Goal: Task Accomplishment & Management: Manage account settings

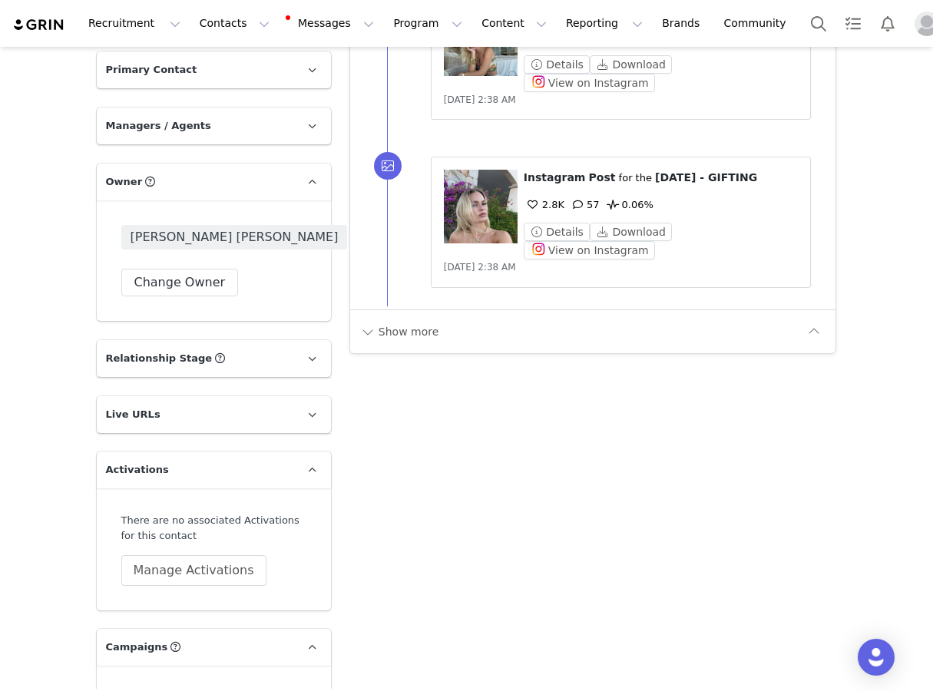
scroll to position [3184, 0]
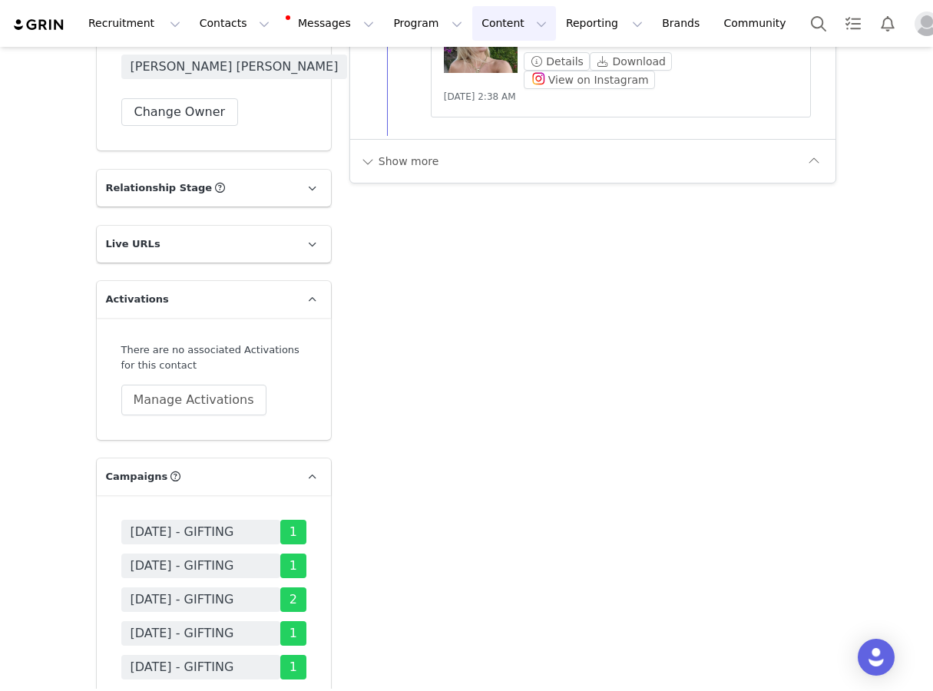
click at [472, 25] on button "Content Content" at bounding box center [514, 23] width 84 height 35
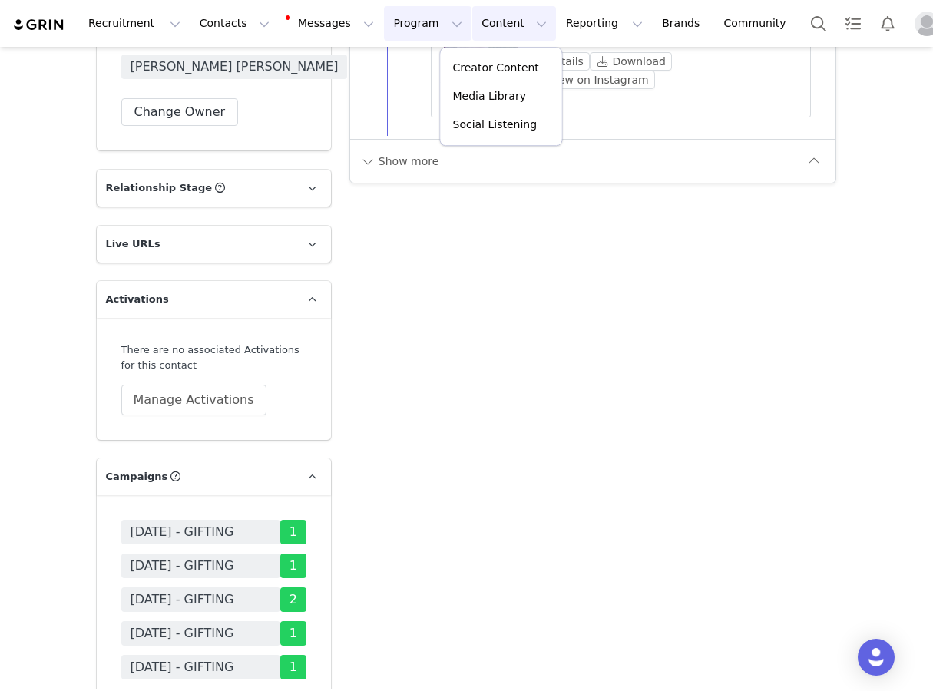
click at [386, 26] on button "Program Program" at bounding box center [428, 23] width 88 height 35
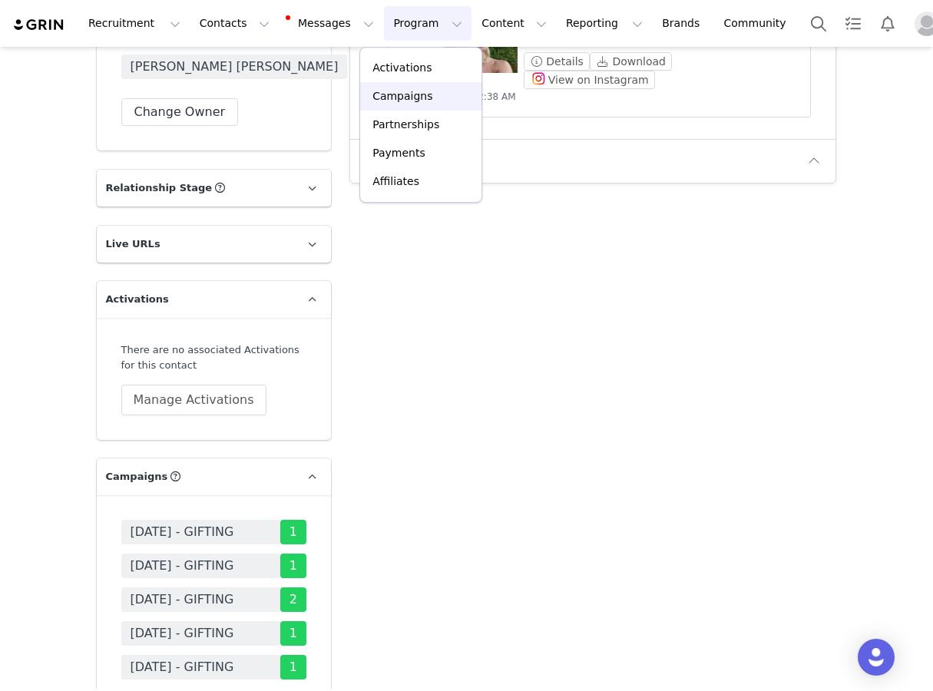
click at [413, 97] on p "Campaigns" at bounding box center [403, 96] width 60 height 16
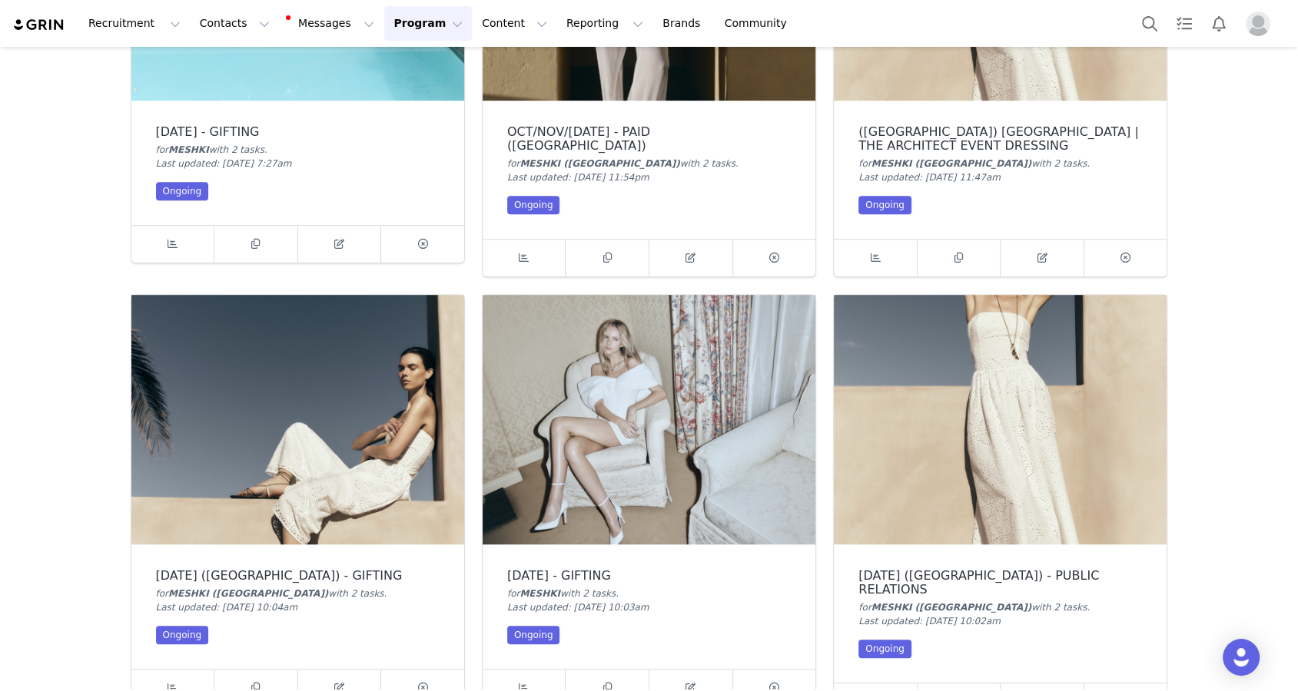
scroll to position [794, 0]
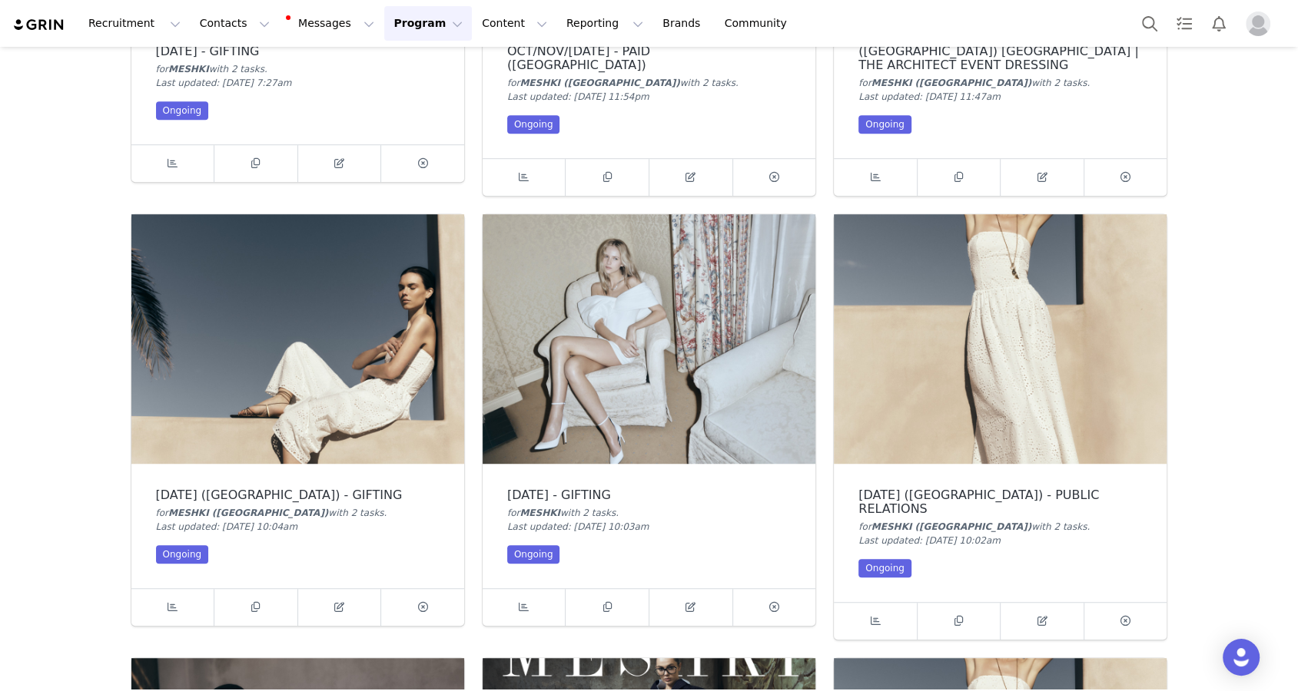
click at [376, 370] on img at bounding box center [297, 339] width 333 height 250
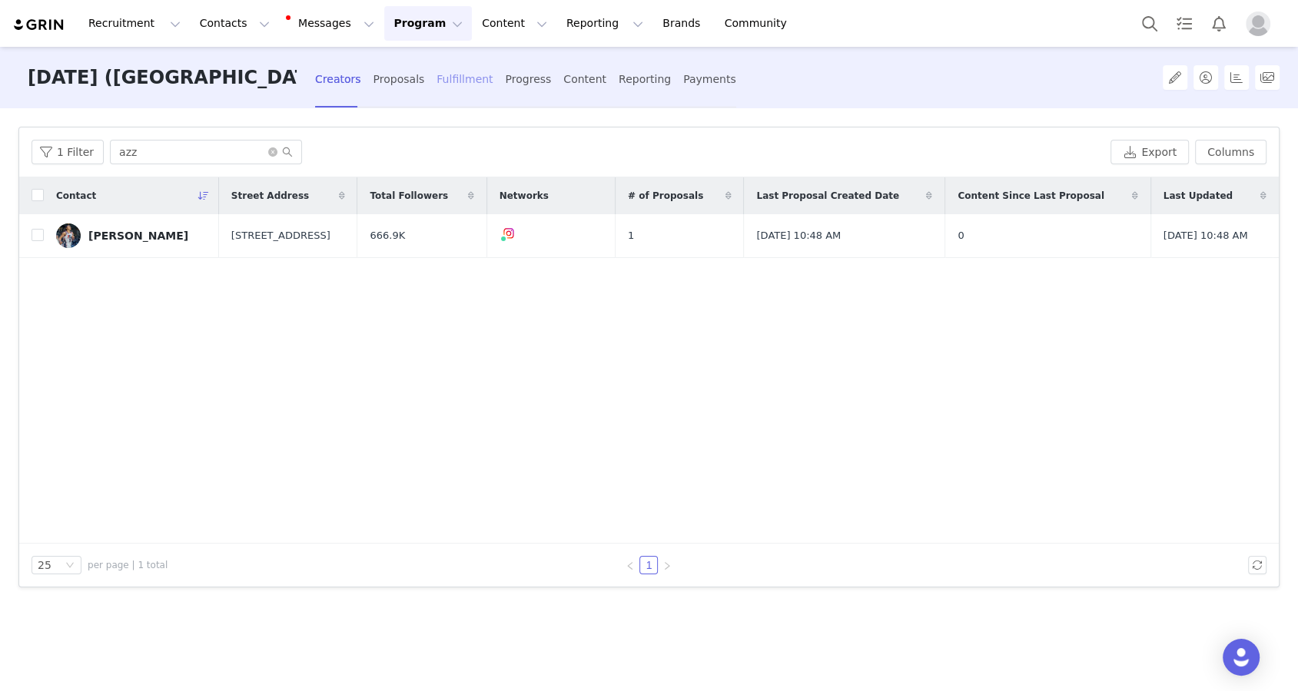
click at [450, 79] on div "Fulfillment" at bounding box center [464, 79] width 56 height 41
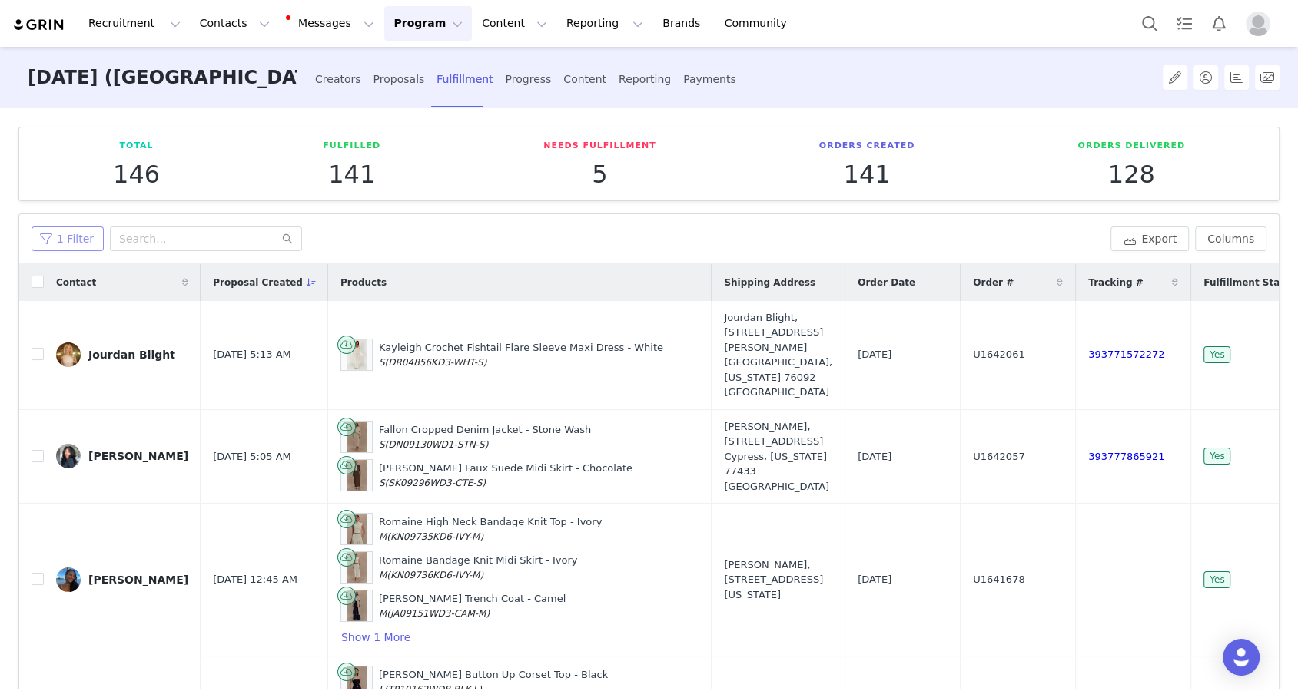
click at [79, 238] on button "1 Filter" at bounding box center [67, 239] width 72 height 25
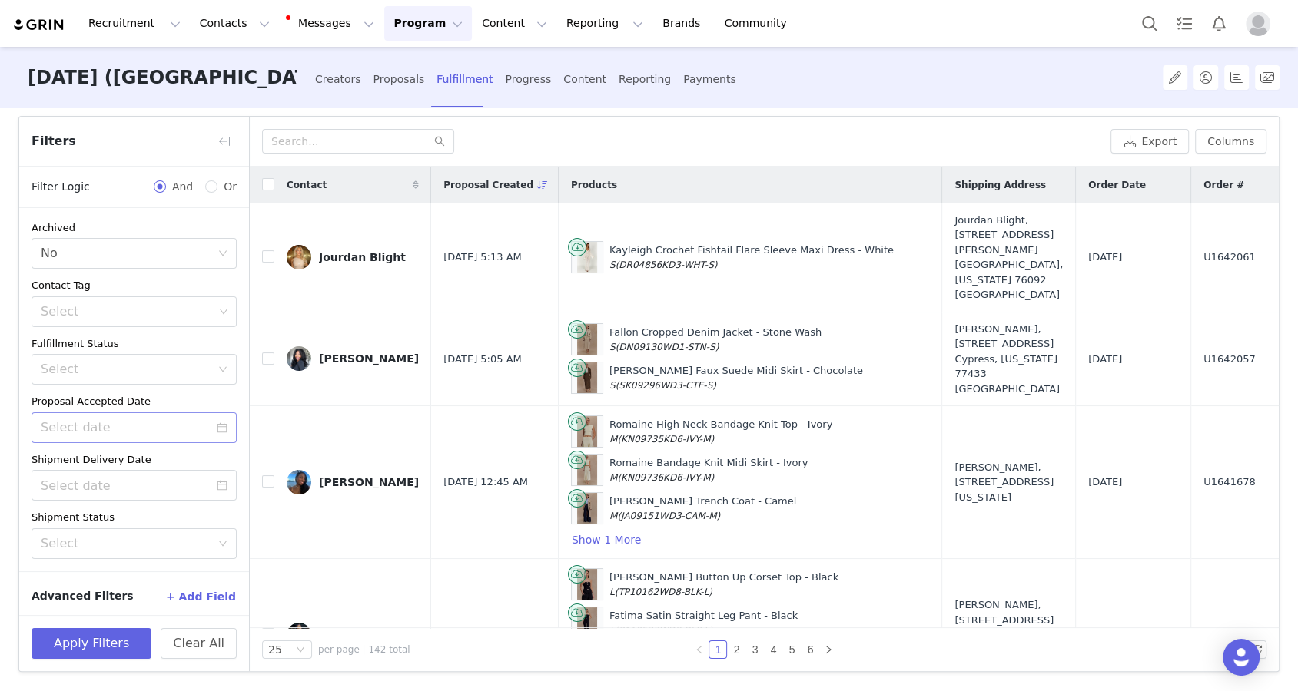
scroll to position [4, 0]
click at [191, 601] on button "+ Add Field" at bounding box center [200, 593] width 71 height 25
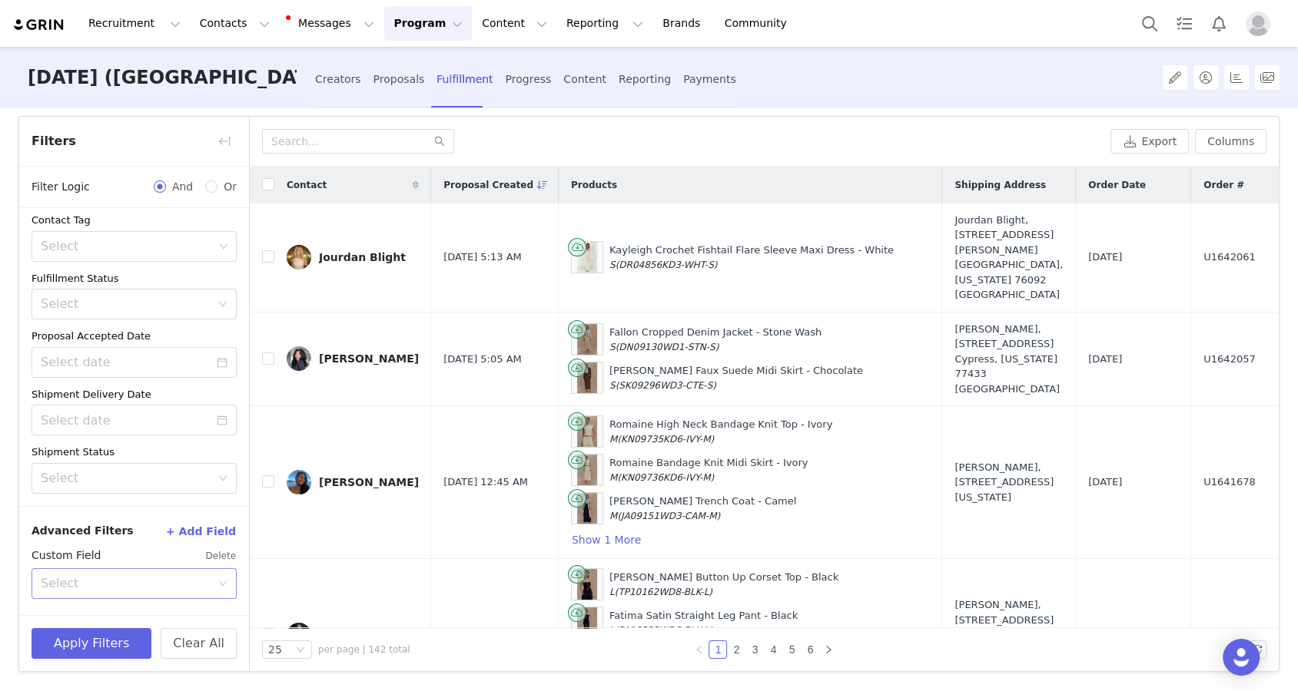
click at [175, 569] on div "Select" at bounding box center [129, 583] width 177 height 29
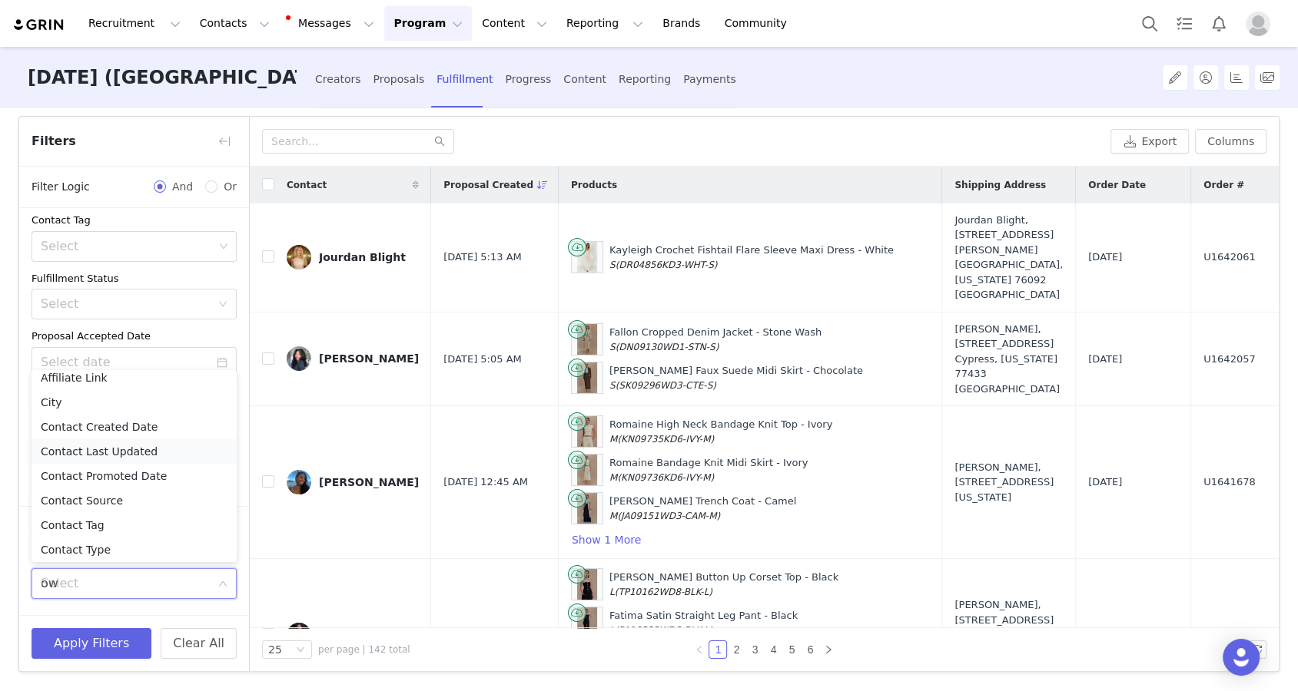
scroll to position [0, 0]
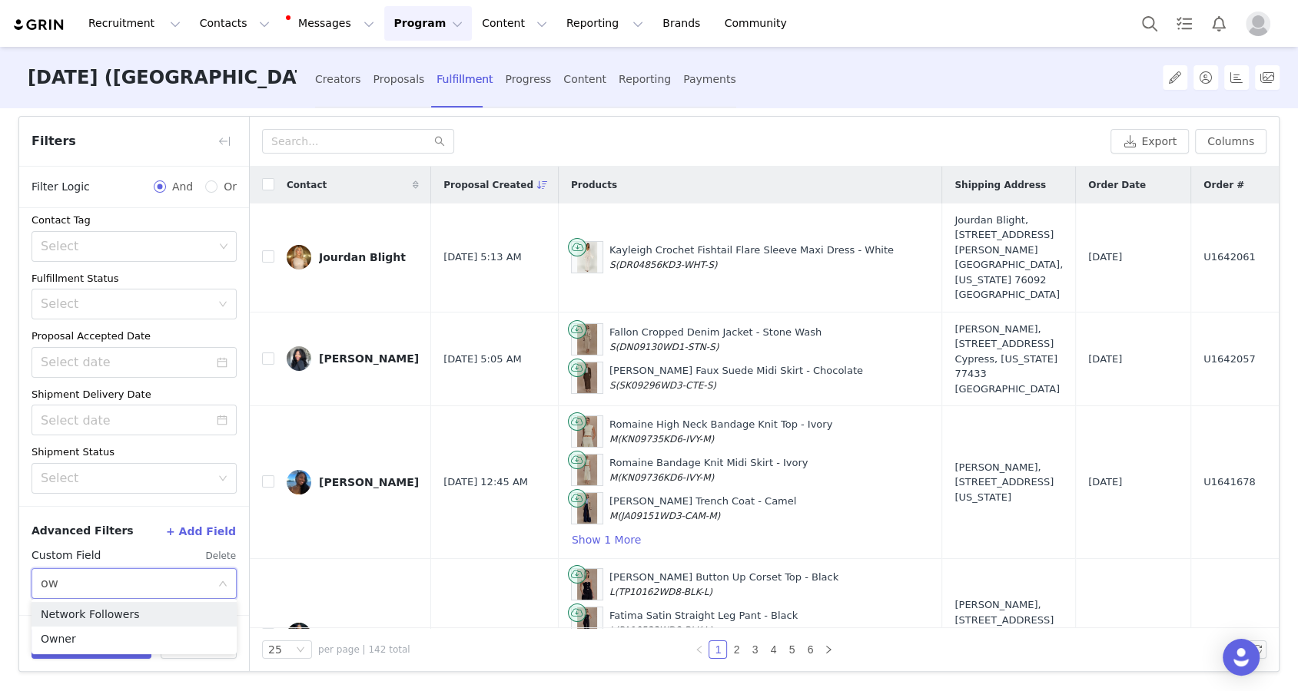
type input "own"
click at [139, 610] on li "Owner" at bounding box center [133, 614] width 205 height 25
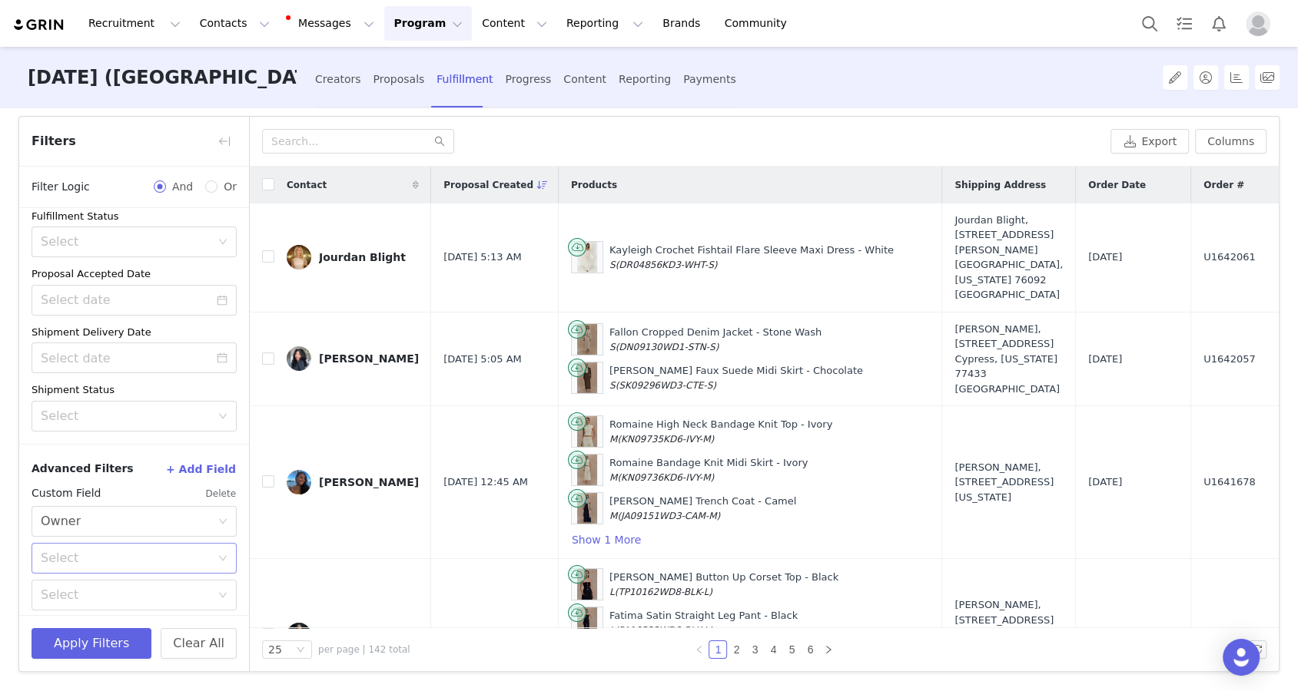
scroll to position [133, 0]
click at [148, 555] on div "Select" at bounding box center [126, 552] width 170 height 15
click at [150, 588] on li "Equal" at bounding box center [133, 584] width 205 height 25
click at [151, 588] on div "Select" at bounding box center [126, 589] width 170 height 15
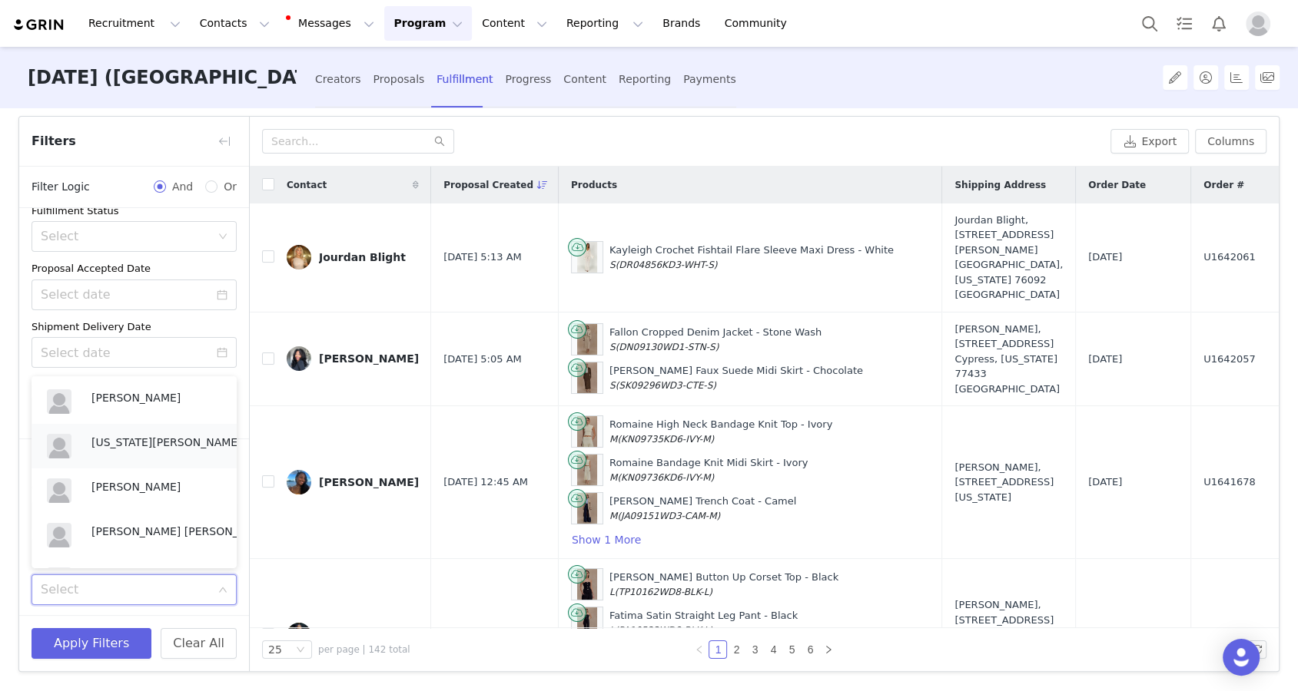
click at [165, 439] on p "Georgia Kalatzis" at bounding box center [166, 442] width 151 height 17
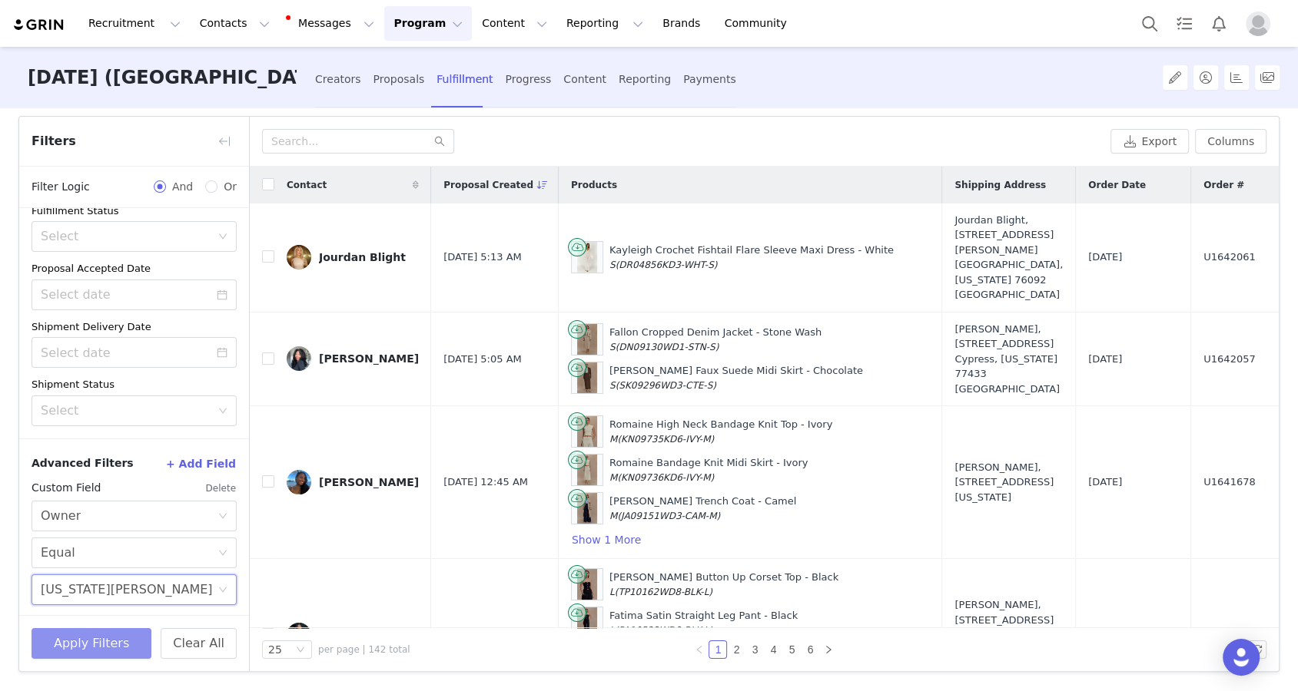
click at [99, 653] on button "Apply Filters" at bounding box center [91, 643] width 120 height 31
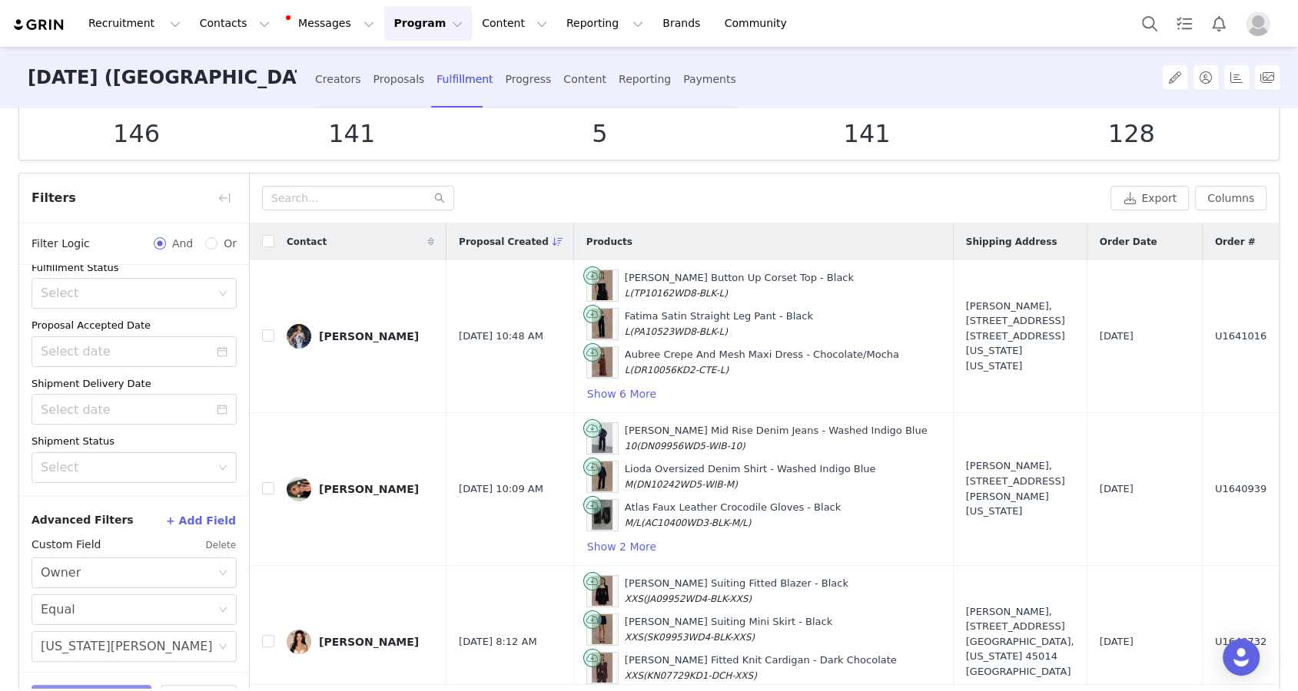
scroll to position [0, 0]
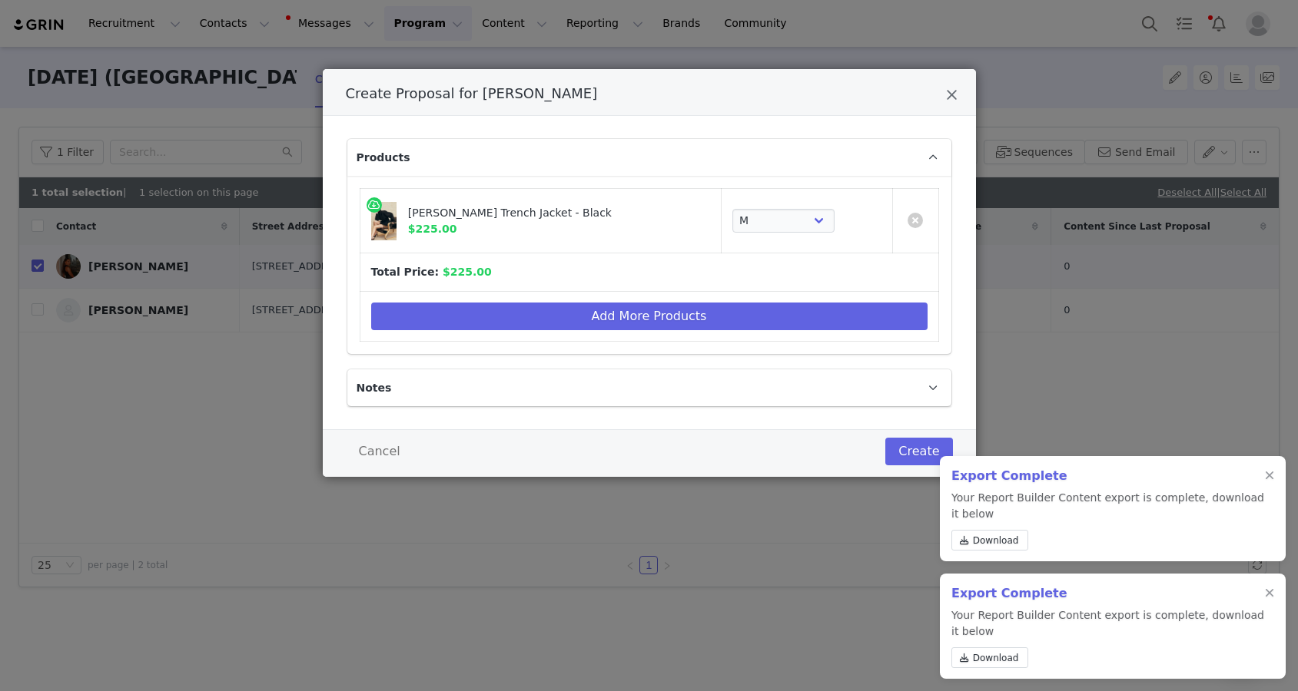
select select "27862056"
